Goal: Navigation & Orientation: Find specific page/section

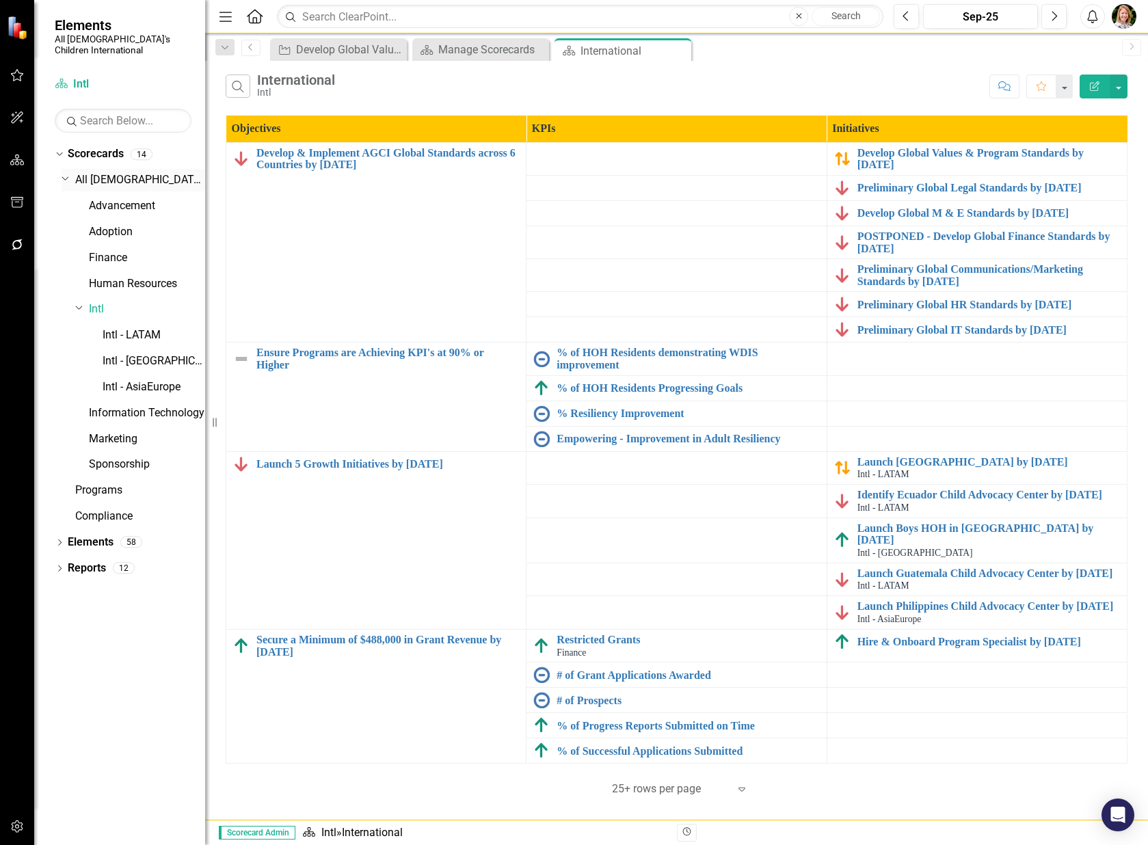
click at [113, 172] on link "All [DEMOGRAPHIC_DATA]'s Children International" at bounding box center [140, 180] width 130 height 16
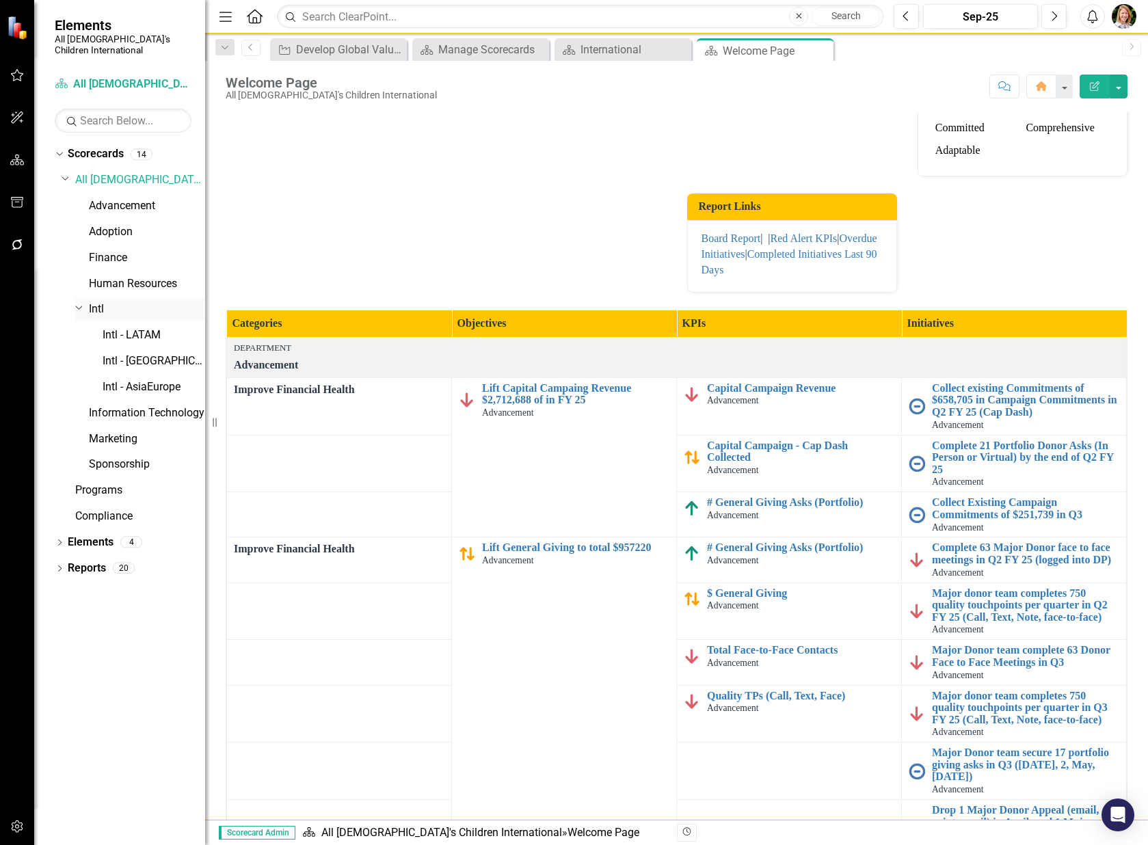
click at [98, 301] on link "Intl" at bounding box center [147, 309] width 116 height 16
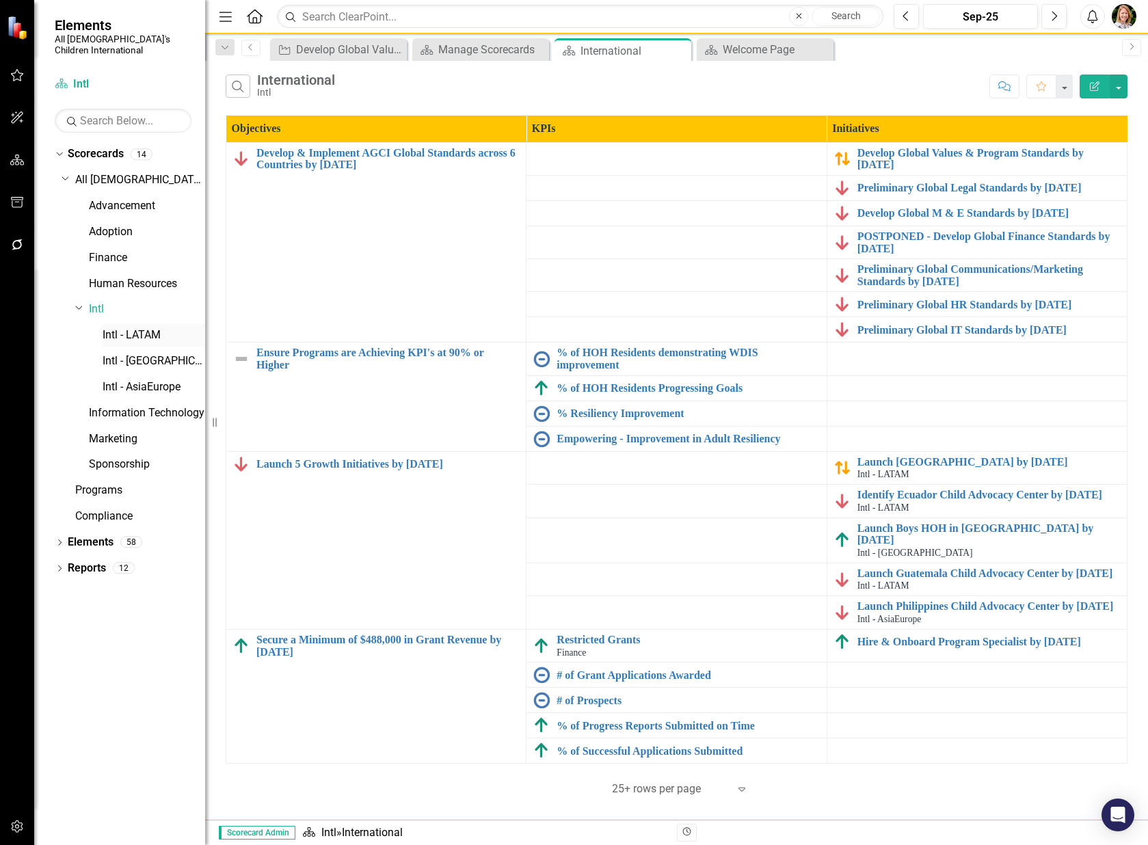
click at [136, 327] on link "Intl - LATAM" at bounding box center [154, 335] width 103 height 16
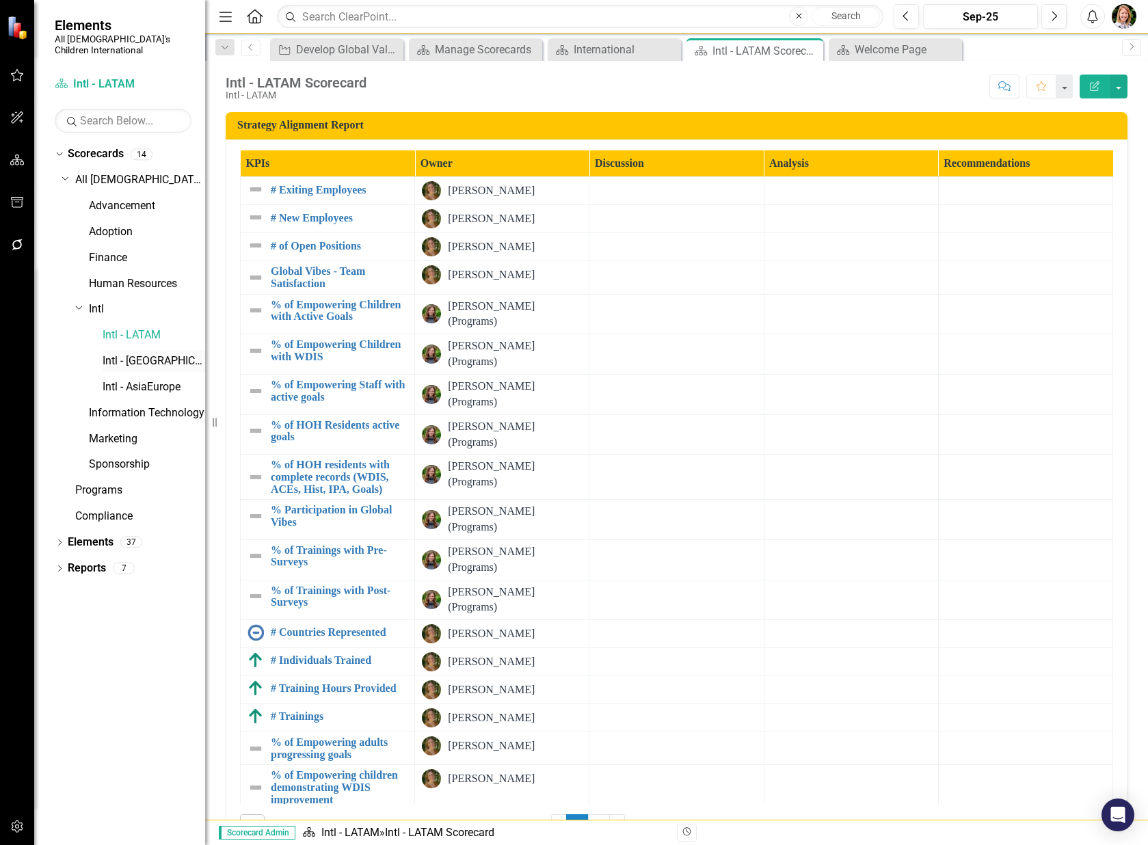
click at [137, 353] on link "Intl - [GEOGRAPHIC_DATA]" at bounding box center [154, 361] width 103 height 16
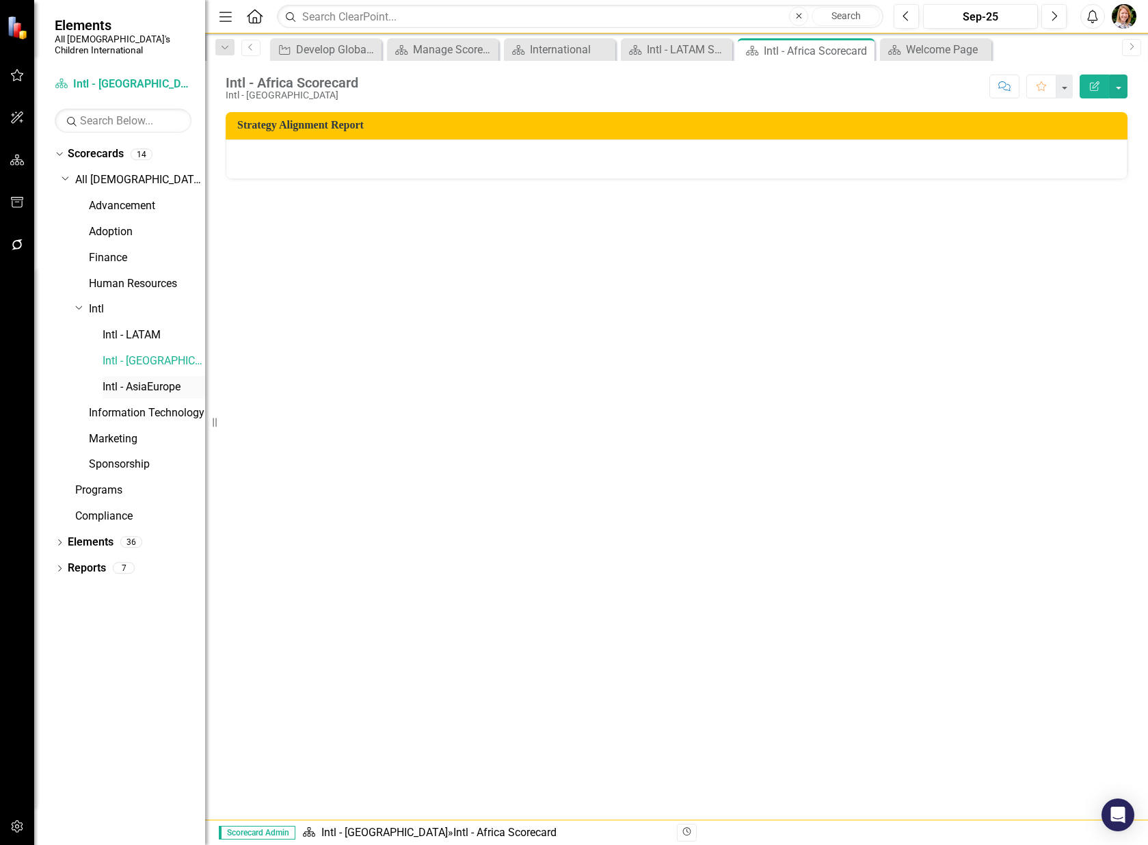
click at [136, 379] on link "Intl - AsiaEurope" at bounding box center [154, 387] width 103 height 16
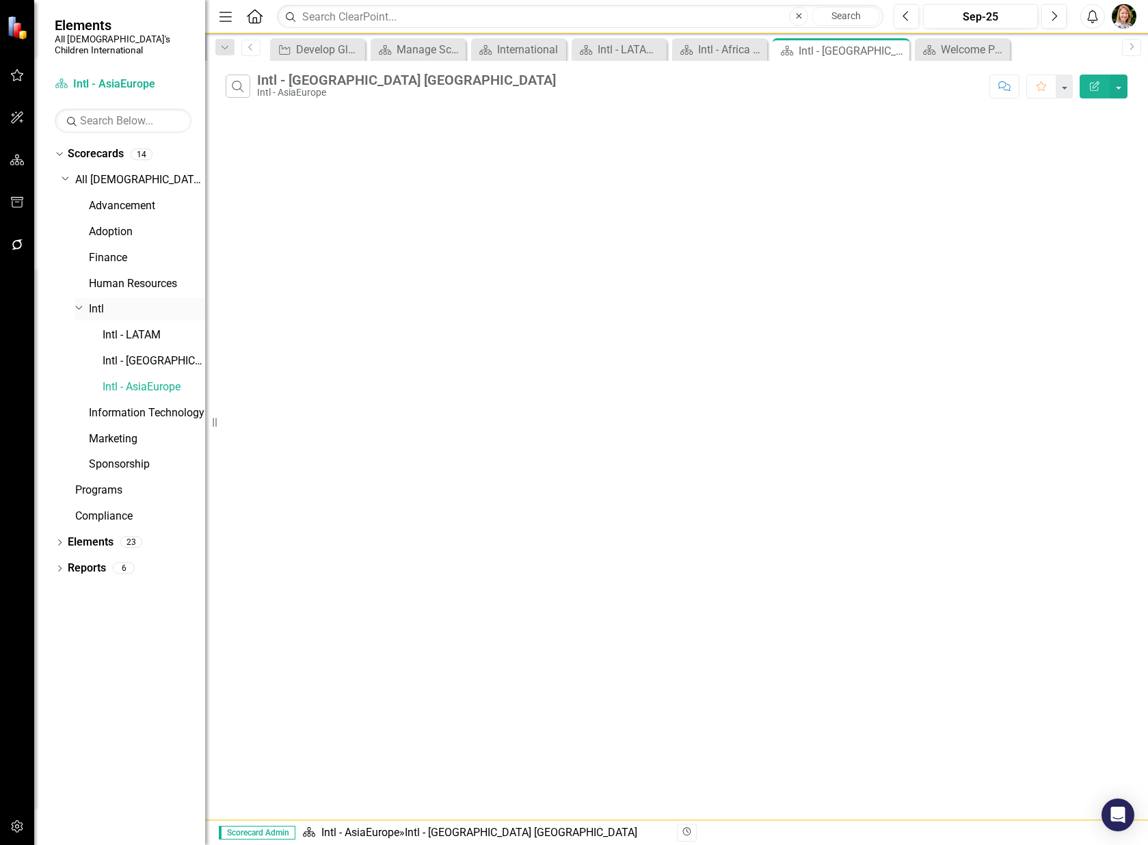
click at [111, 301] on link "Intl" at bounding box center [147, 309] width 116 height 16
